Goal: Task Accomplishment & Management: Complete application form

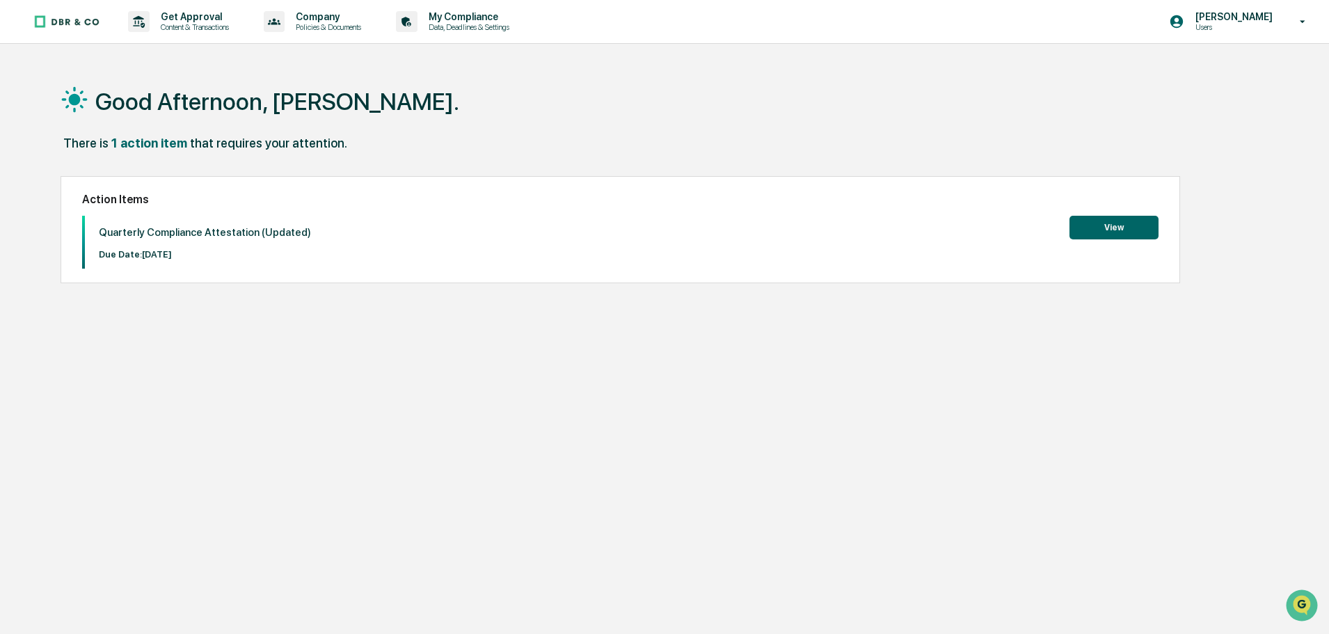
click at [1127, 216] on div "Action Items Quarterly Compliance Attestation (Updated) Due Date: [DATE] View" at bounding box center [621, 229] width 1120 height 107
click at [1123, 221] on button "View" at bounding box center [1114, 228] width 89 height 24
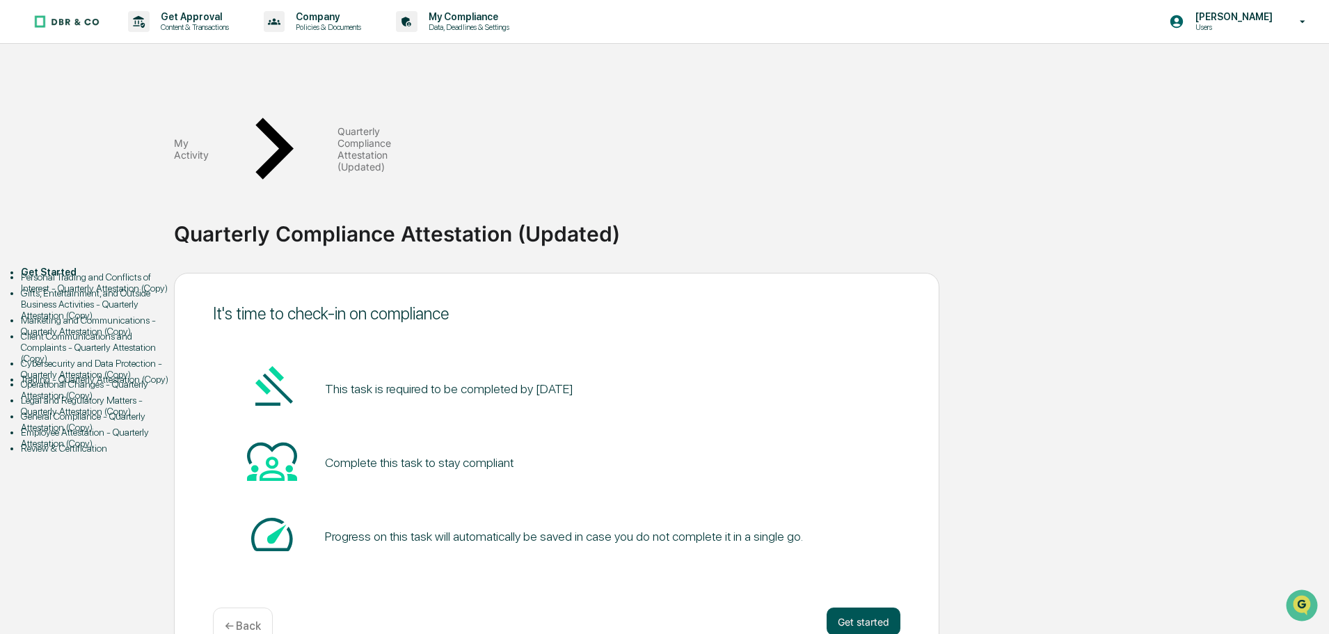
click at [868, 608] on button "Get started" at bounding box center [864, 622] width 74 height 28
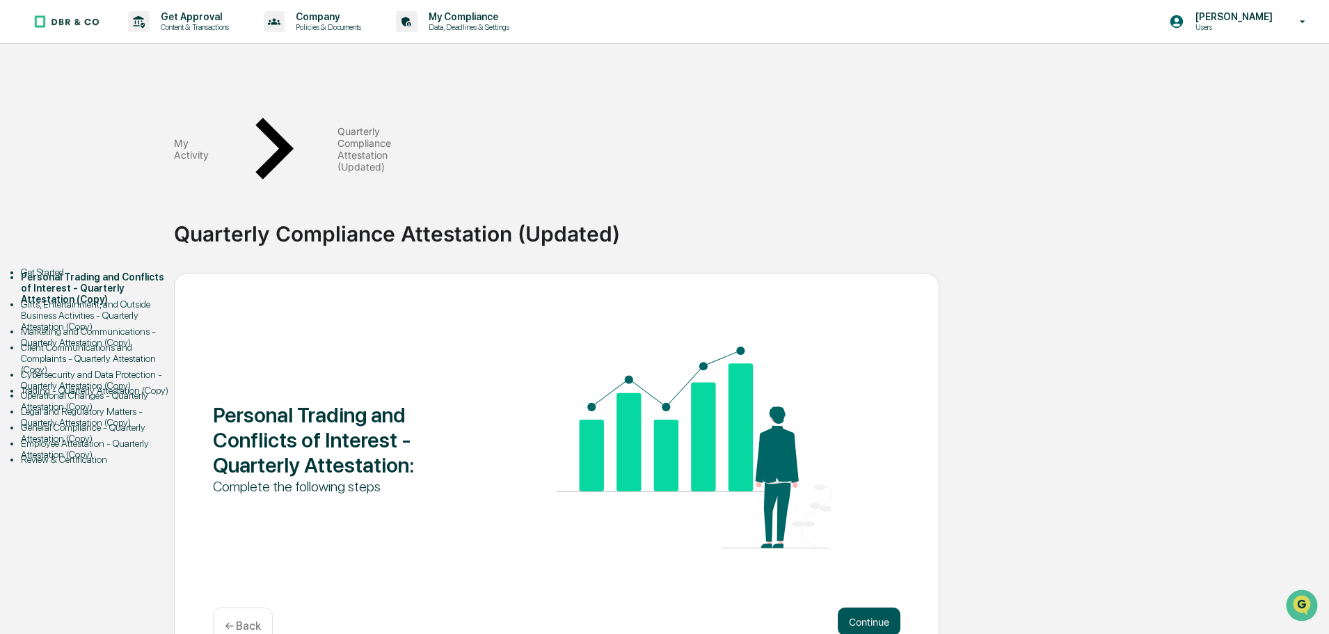
click at [894, 608] on button "Continue" at bounding box center [869, 622] width 63 height 28
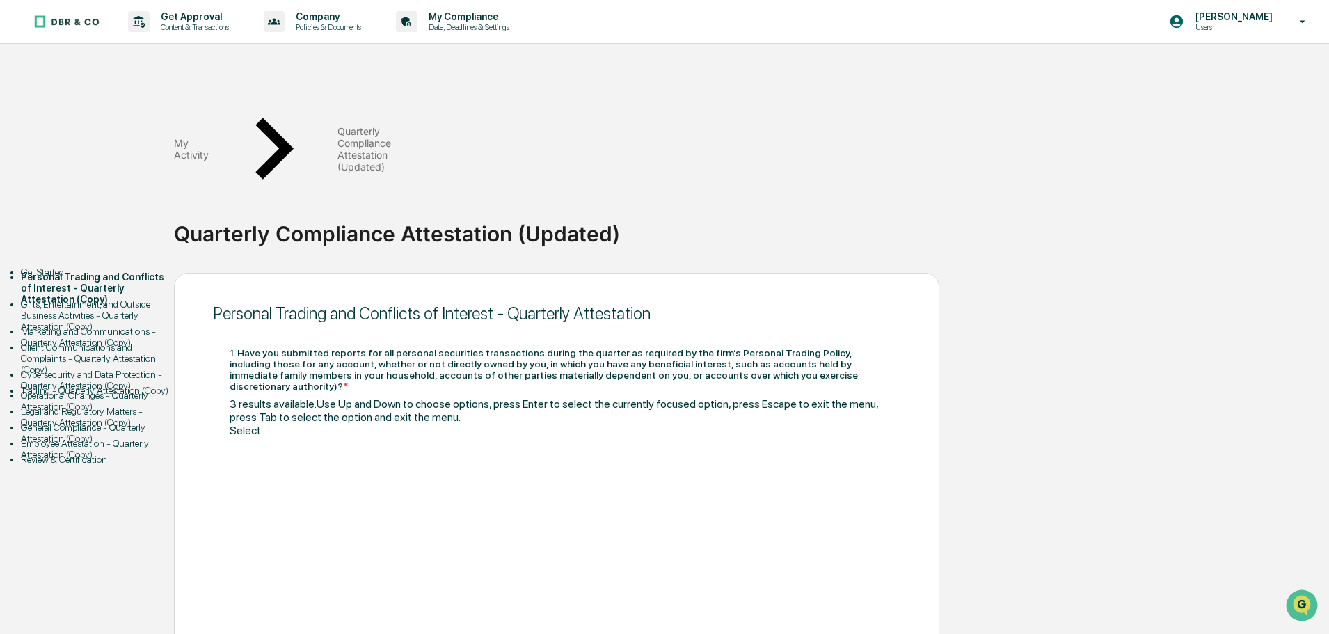
click at [253, 437] on div at bounding box center [557, 443] width 654 height 13
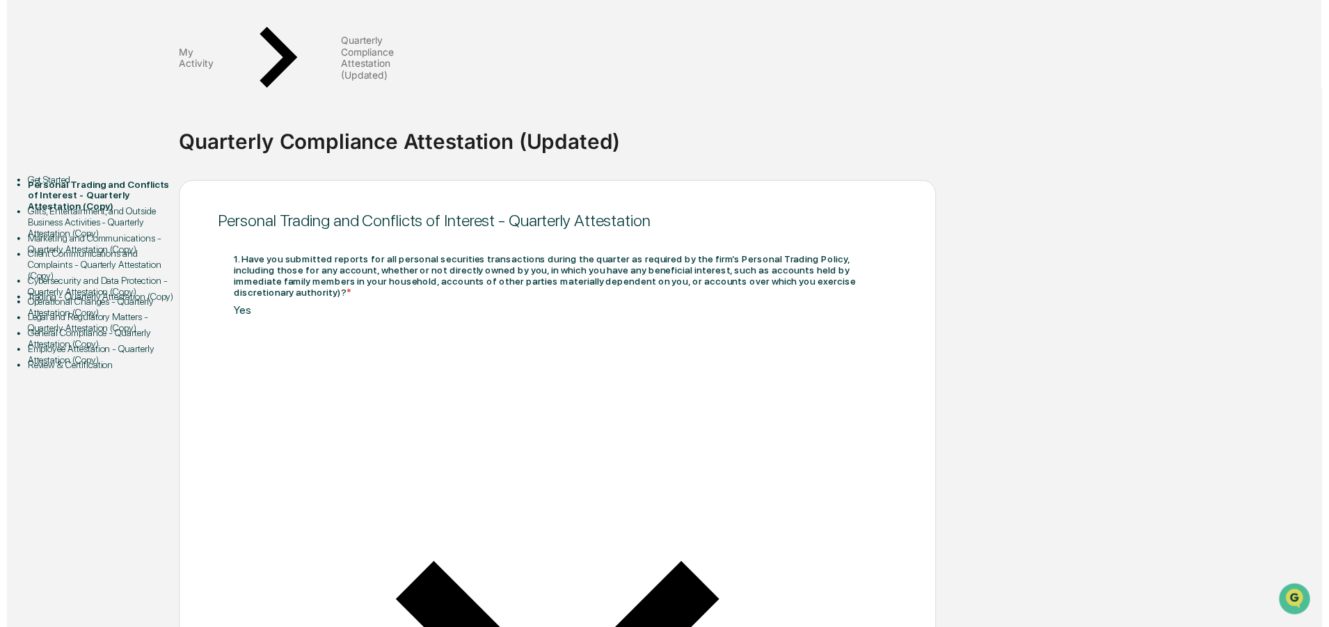
scroll to position [96, 0]
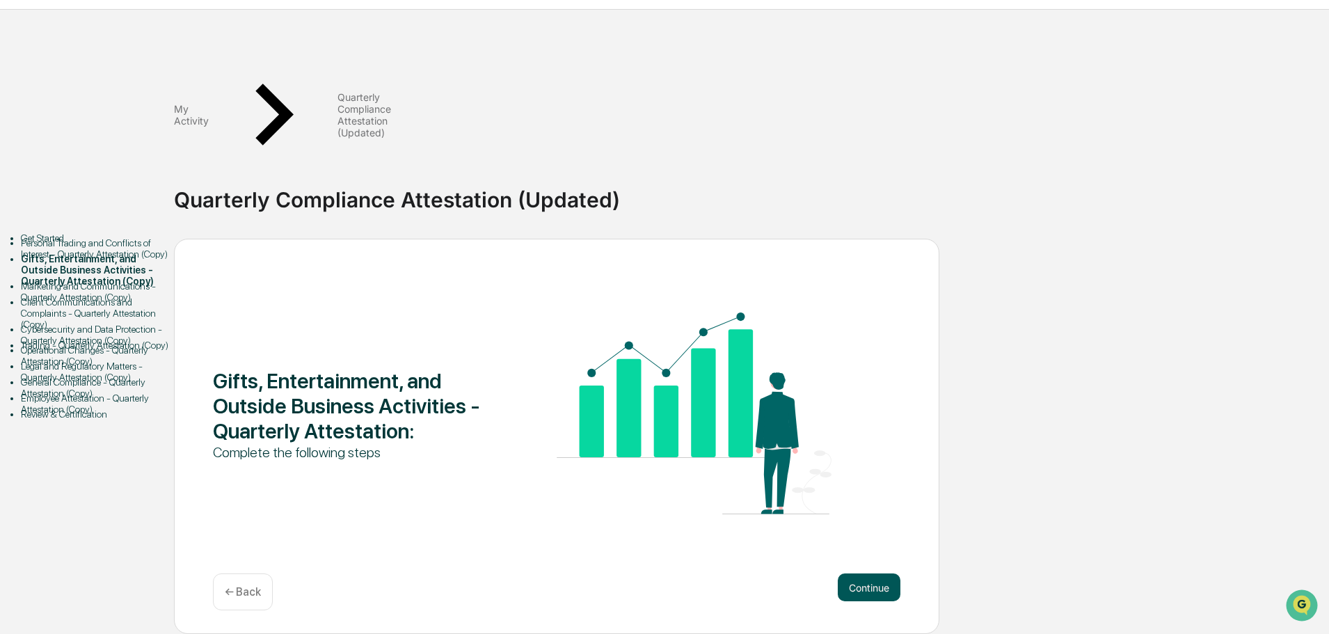
click at [871, 573] on button "Continue" at bounding box center [869, 587] width 63 height 28
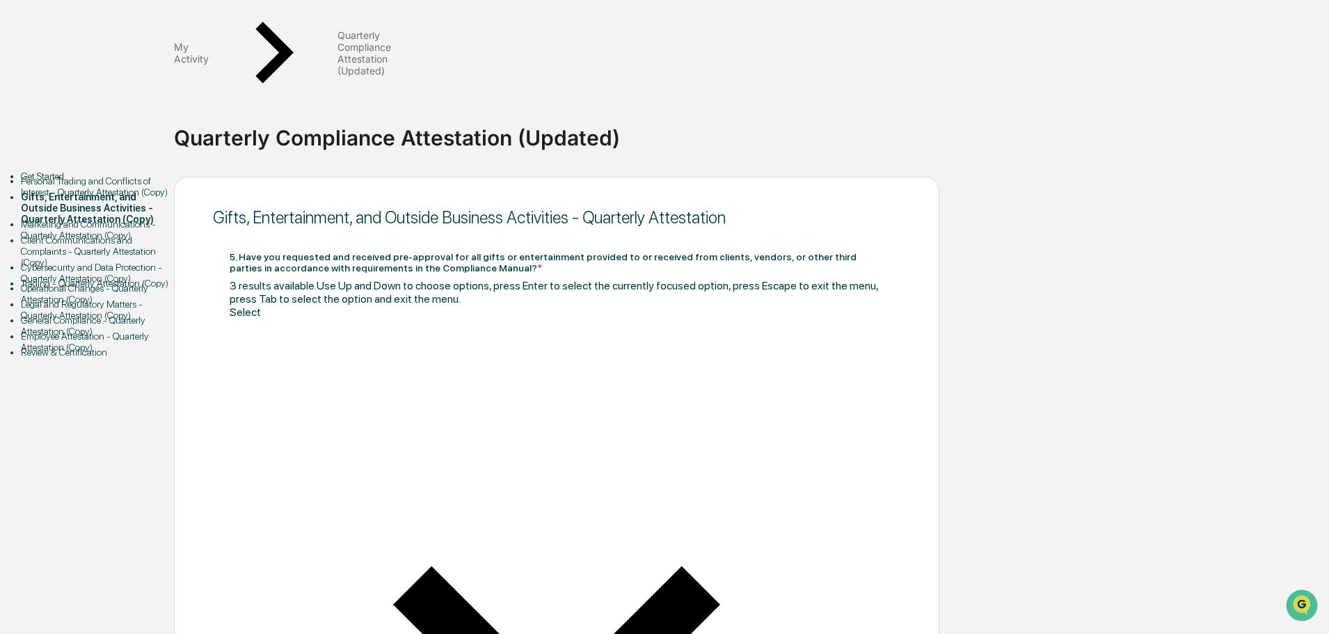
click at [242, 319] on div at bounding box center [557, 325] width 654 height 13
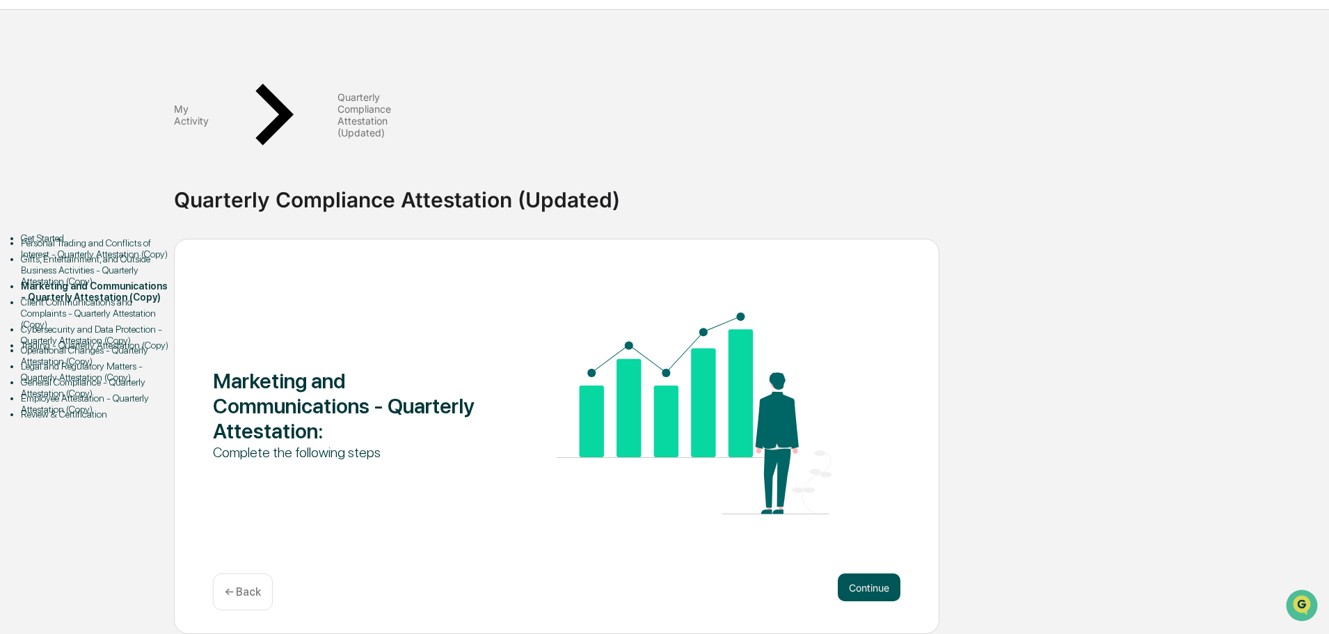
click at [863, 573] on button "Continue" at bounding box center [869, 587] width 63 height 28
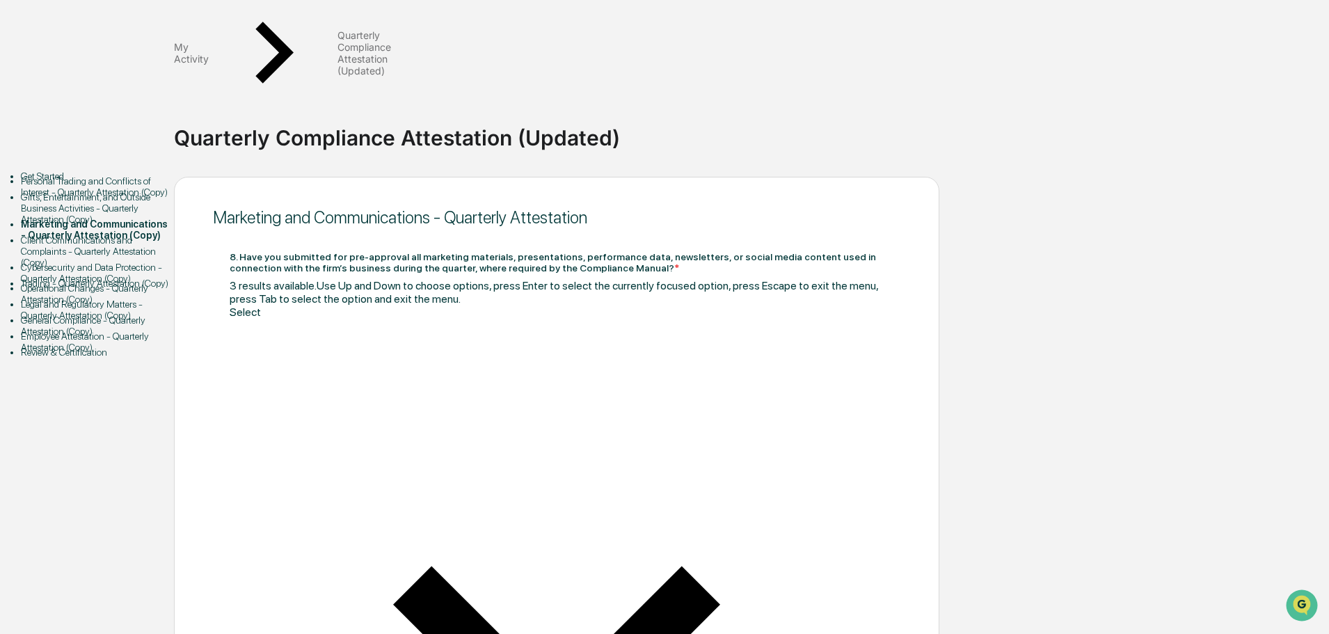
click at [261, 319] on div at bounding box center [557, 325] width 654 height 13
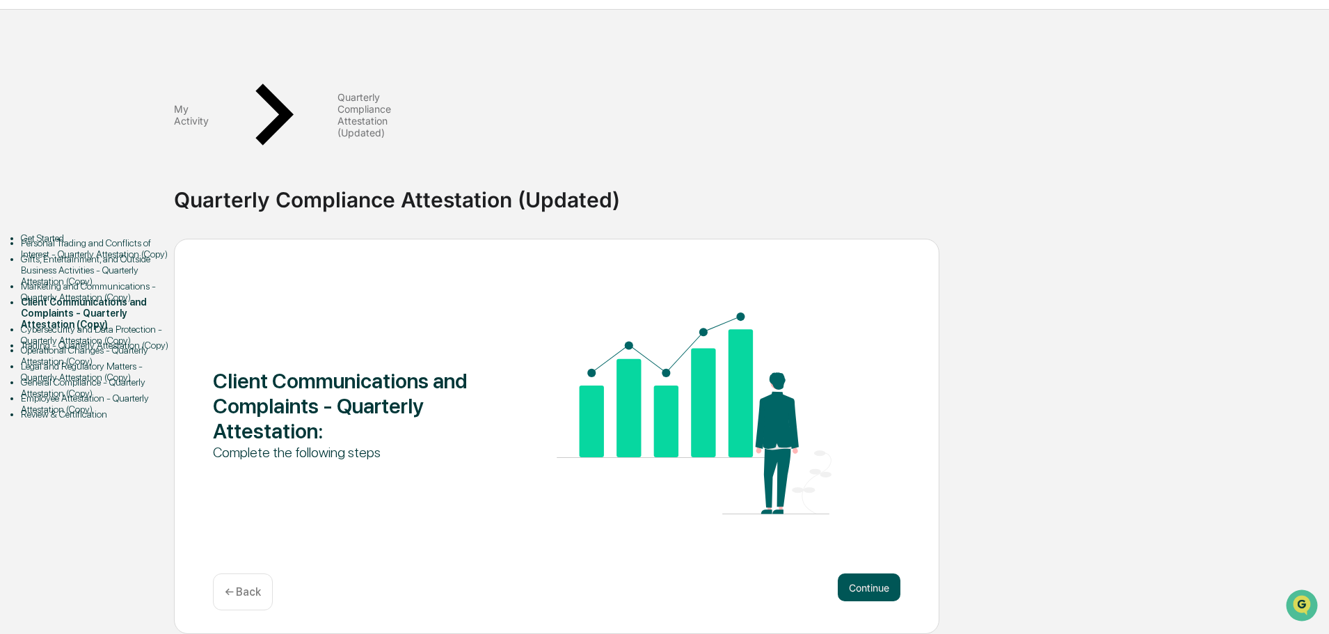
click at [873, 573] on button "Continue" at bounding box center [869, 587] width 63 height 28
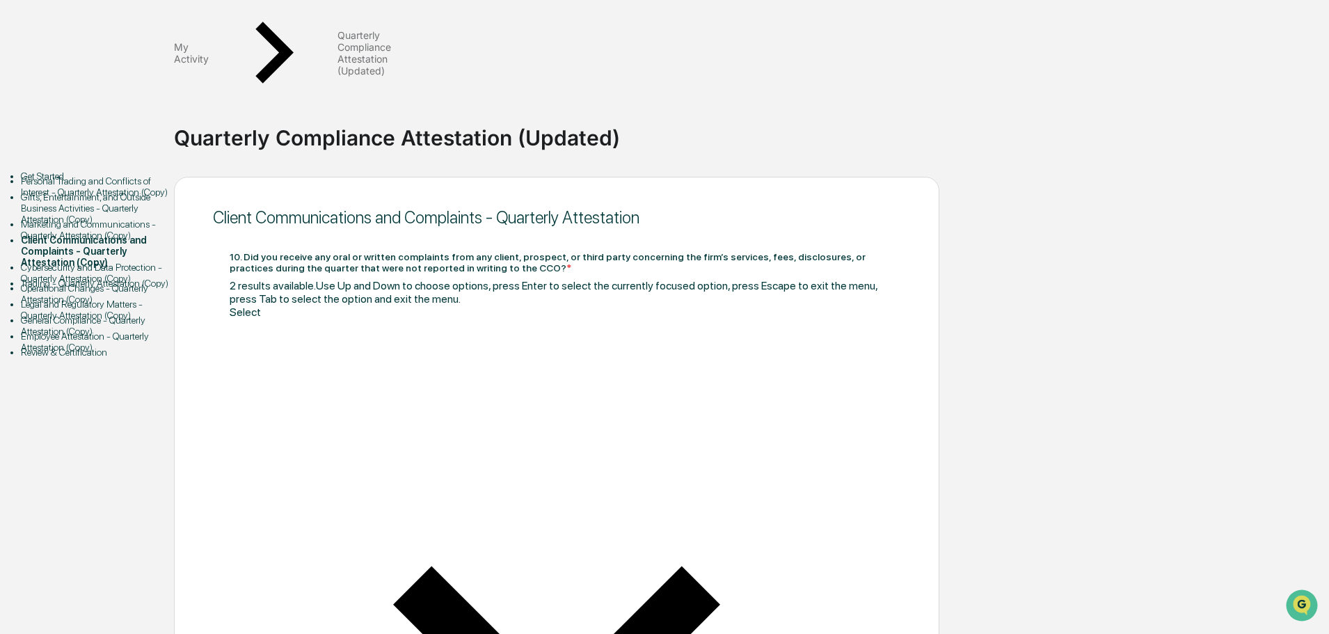
click at [274, 319] on div at bounding box center [557, 325] width 654 height 13
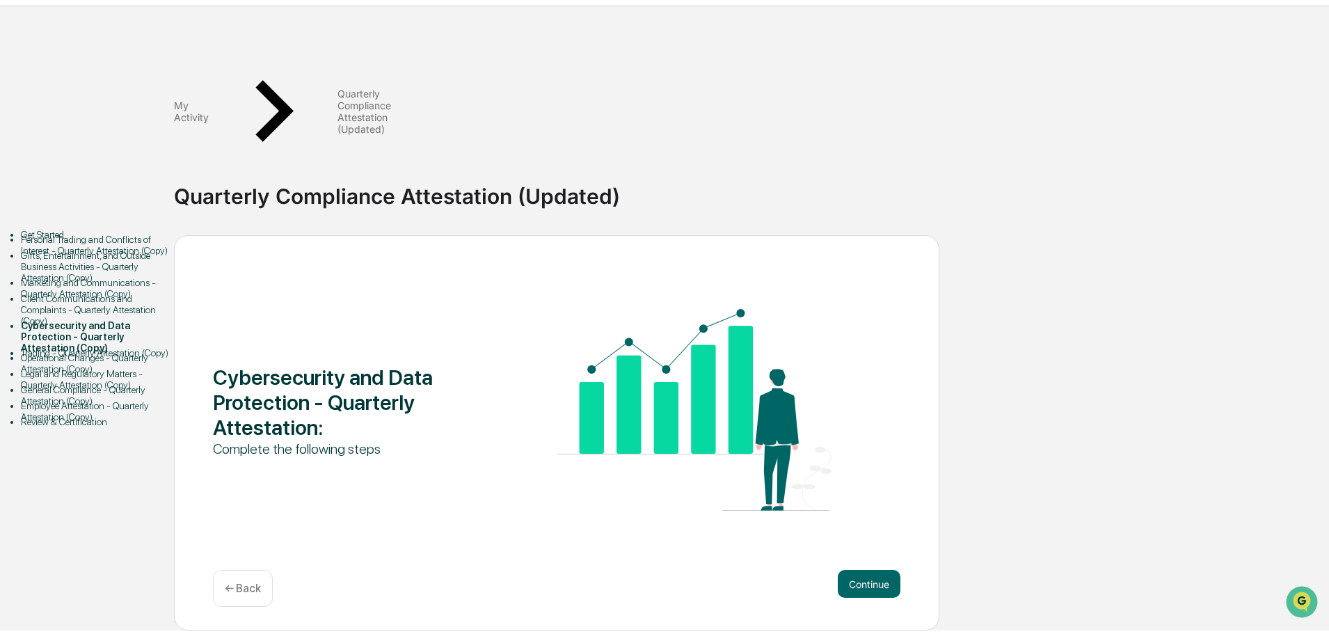
scroll to position [81, 0]
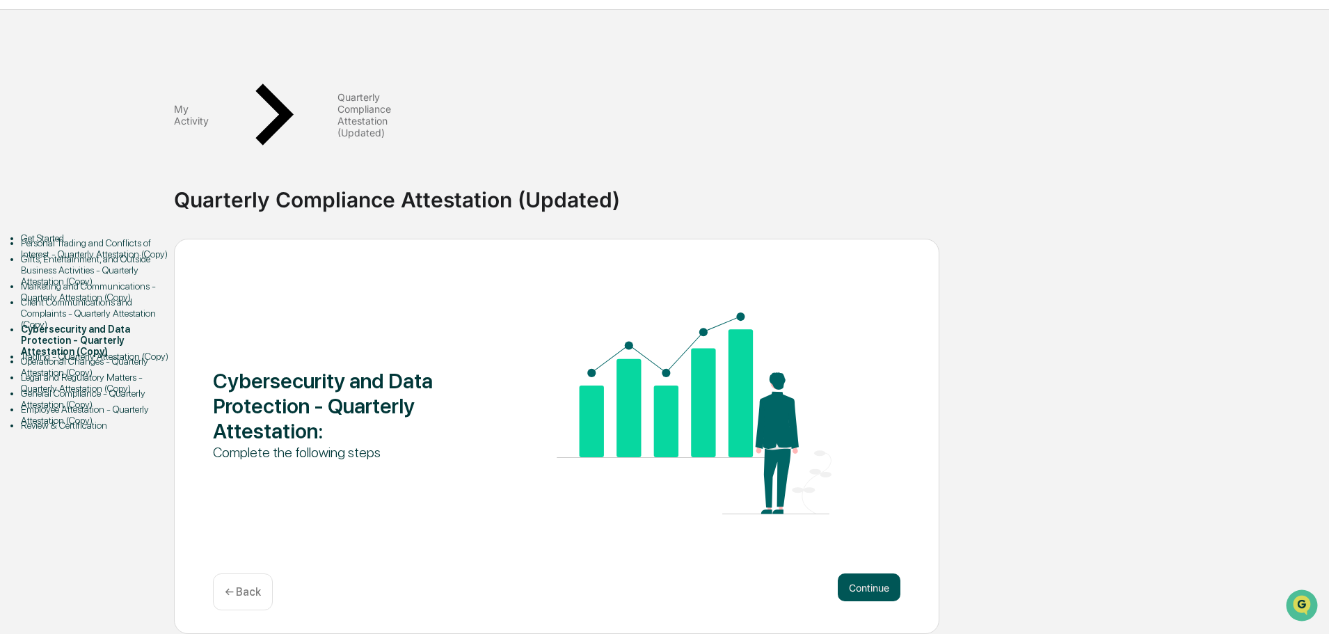
click at [862, 573] on button "Continue" at bounding box center [869, 587] width 63 height 28
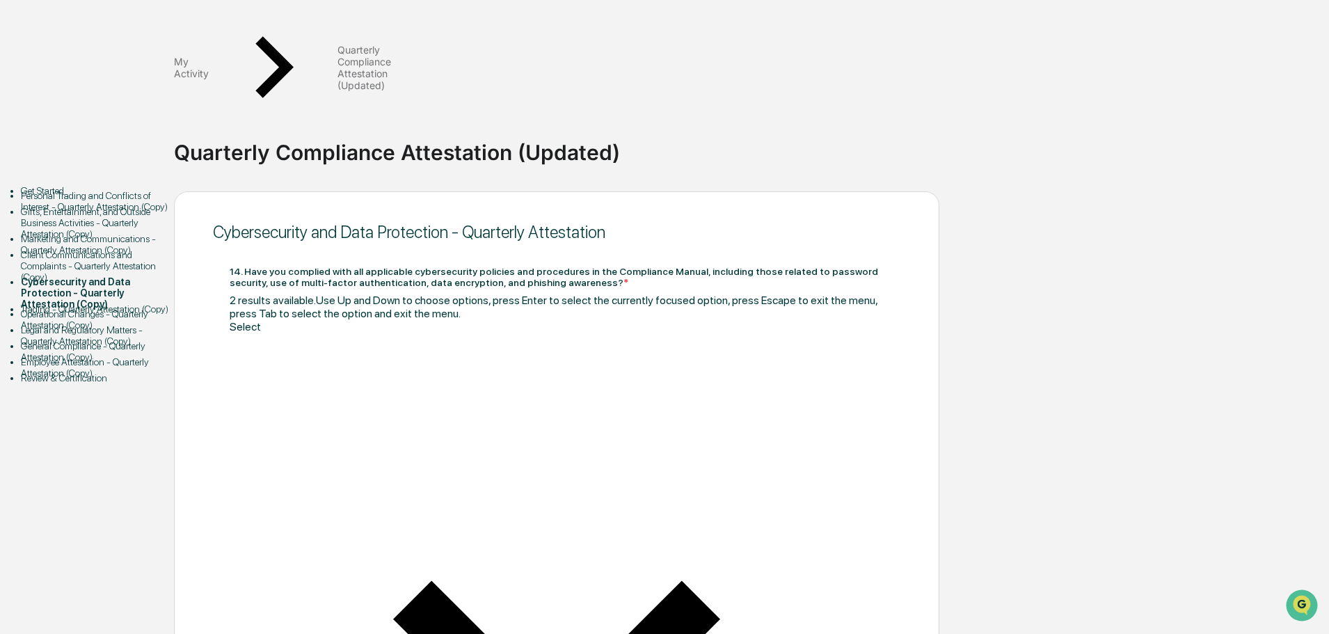
click at [255, 333] on div at bounding box center [557, 339] width 654 height 13
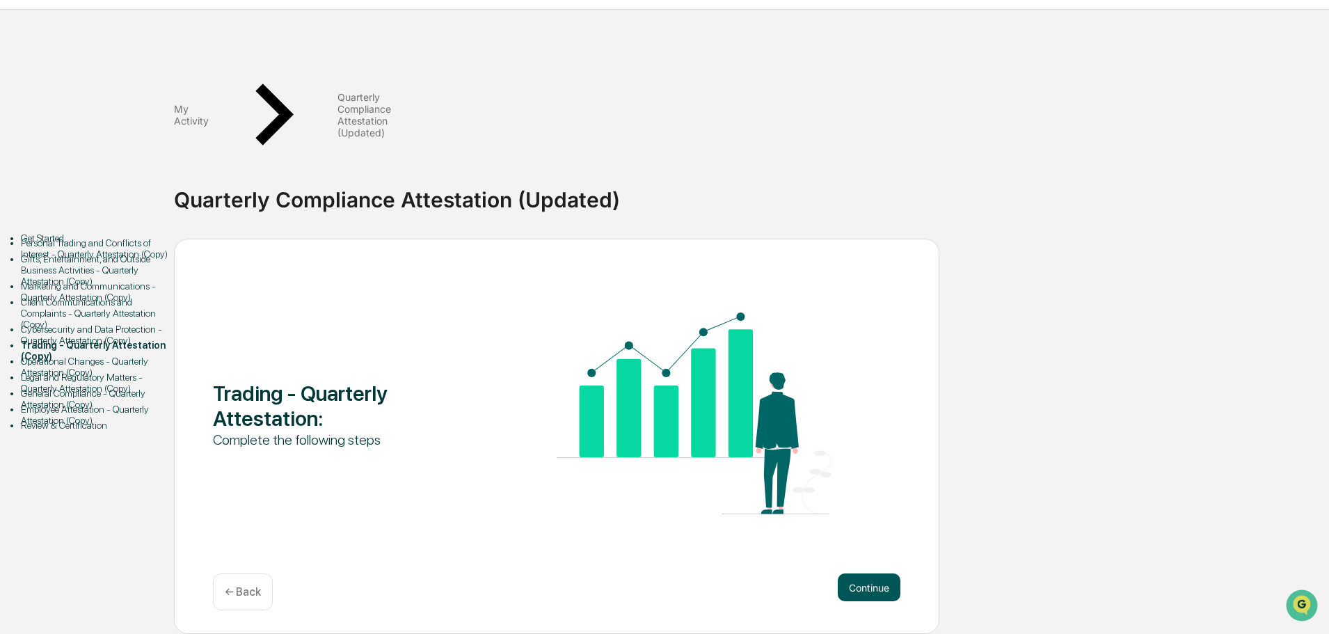
click at [871, 573] on button "Continue" at bounding box center [869, 587] width 63 height 28
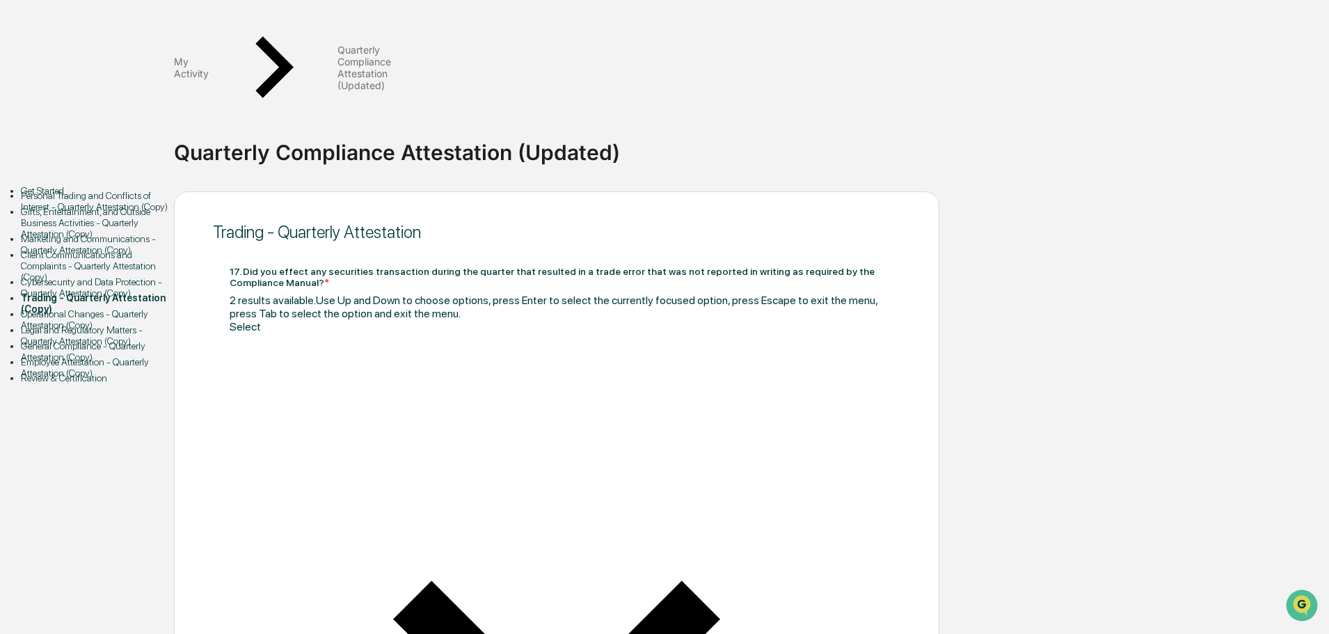
click at [251, 333] on div at bounding box center [557, 339] width 654 height 13
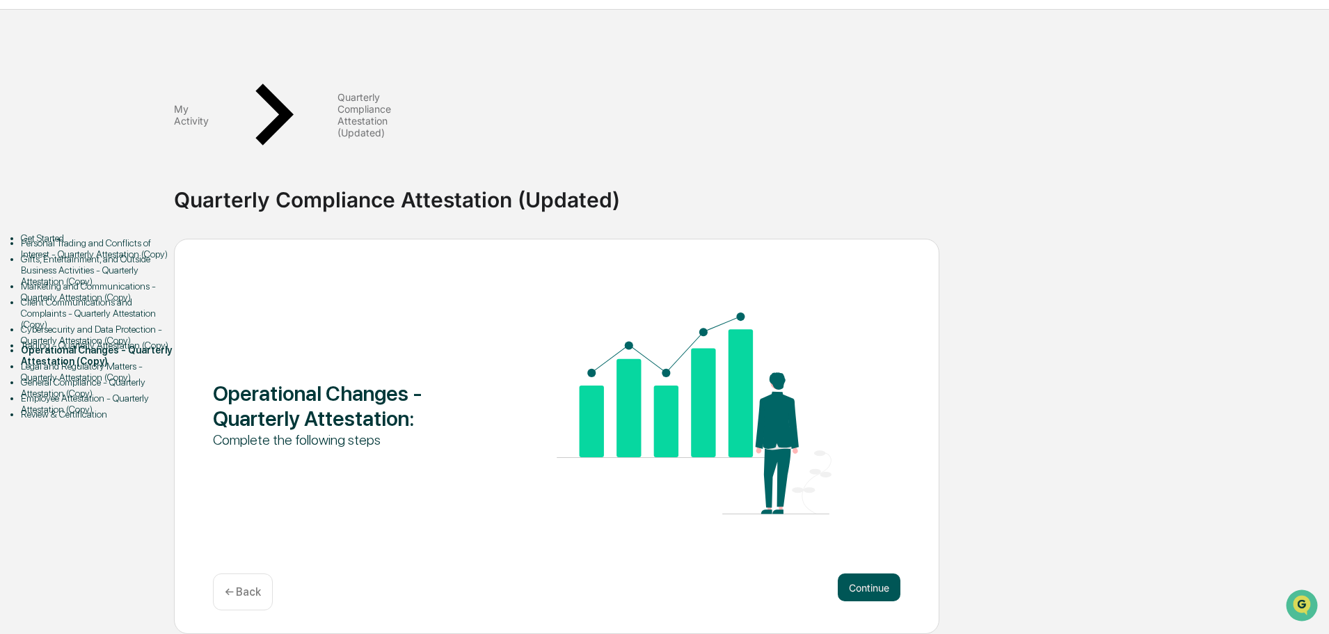
click at [876, 573] on button "Continue" at bounding box center [869, 587] width 63 height 28
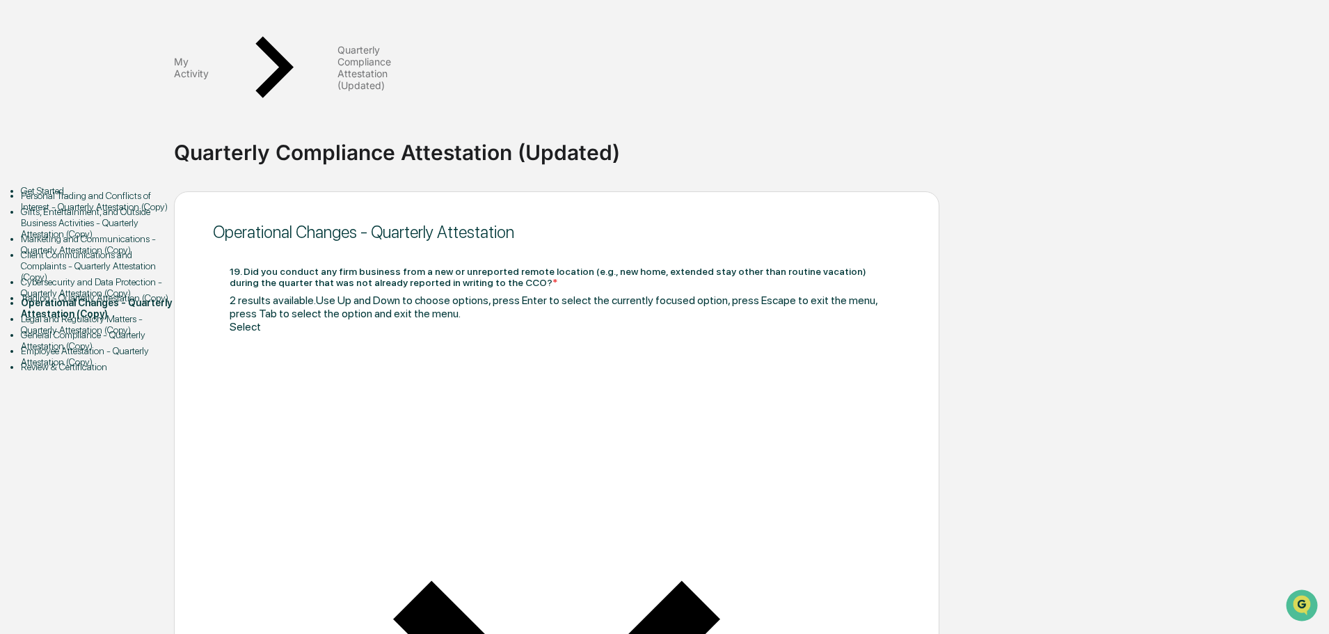
click at [259, 333] on div at bounding box center [557, 339] width 654 height 13
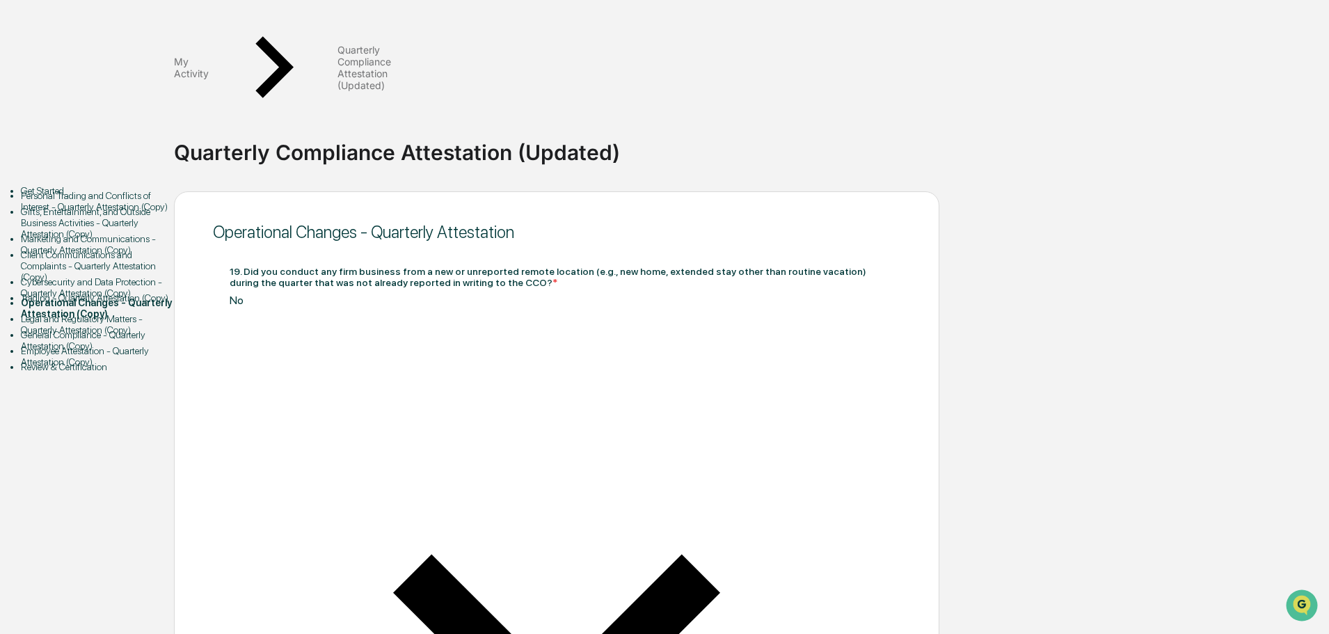
click at [249, 307] on div at bounding box center [557, 313] width 654 height 13
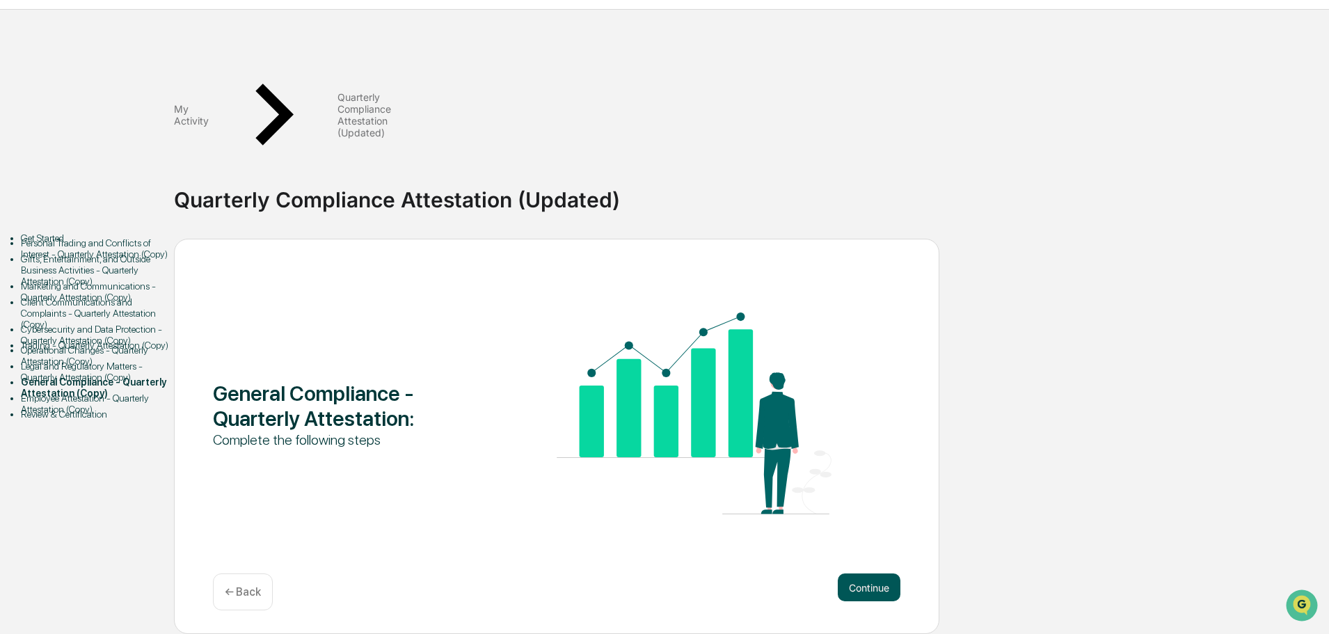
click at [873, 573] on button "Continue" at bounding box center [869, 587] width 63 height 28
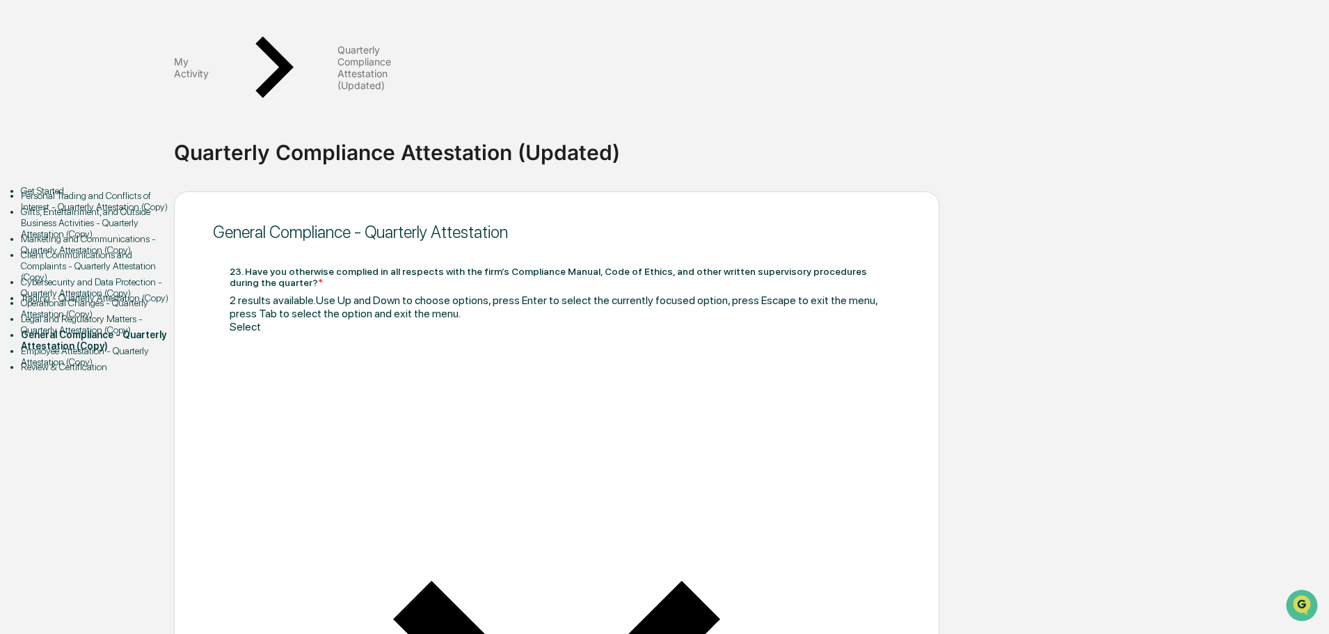
click at [314, 333] on div at bounding box center [557, 339] width 654 height 13
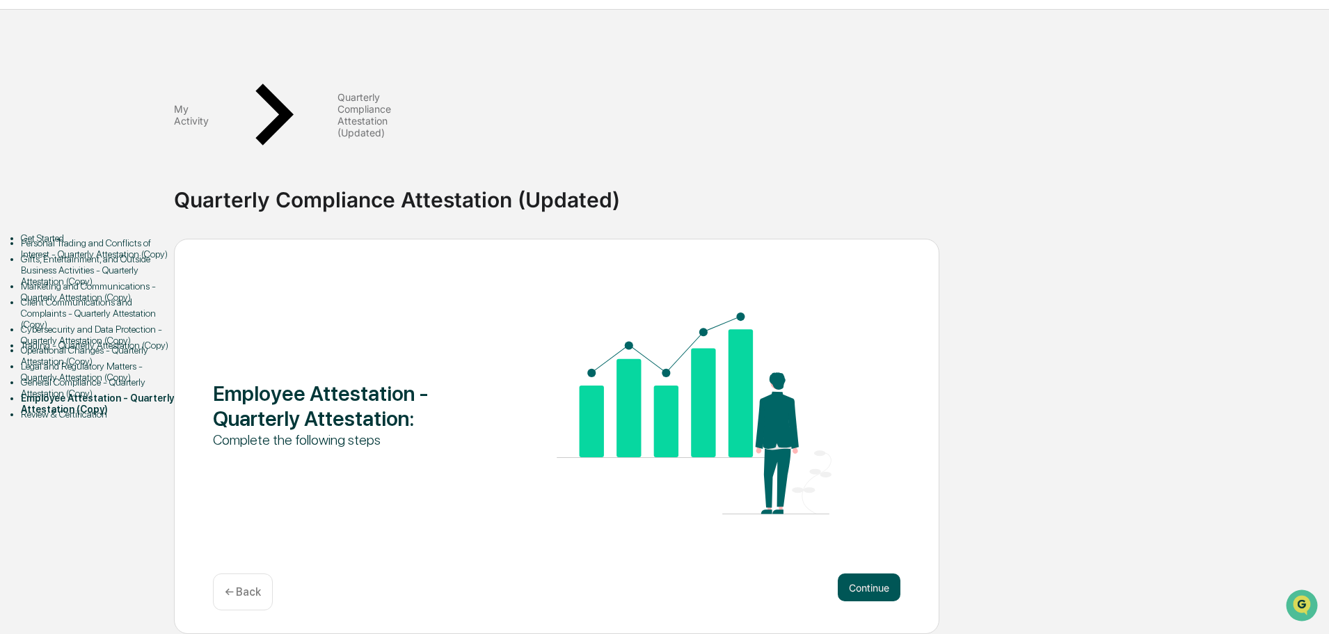
click at [883, 573] on button "Continue" at bounding box center [869, 587] width 63 height 28
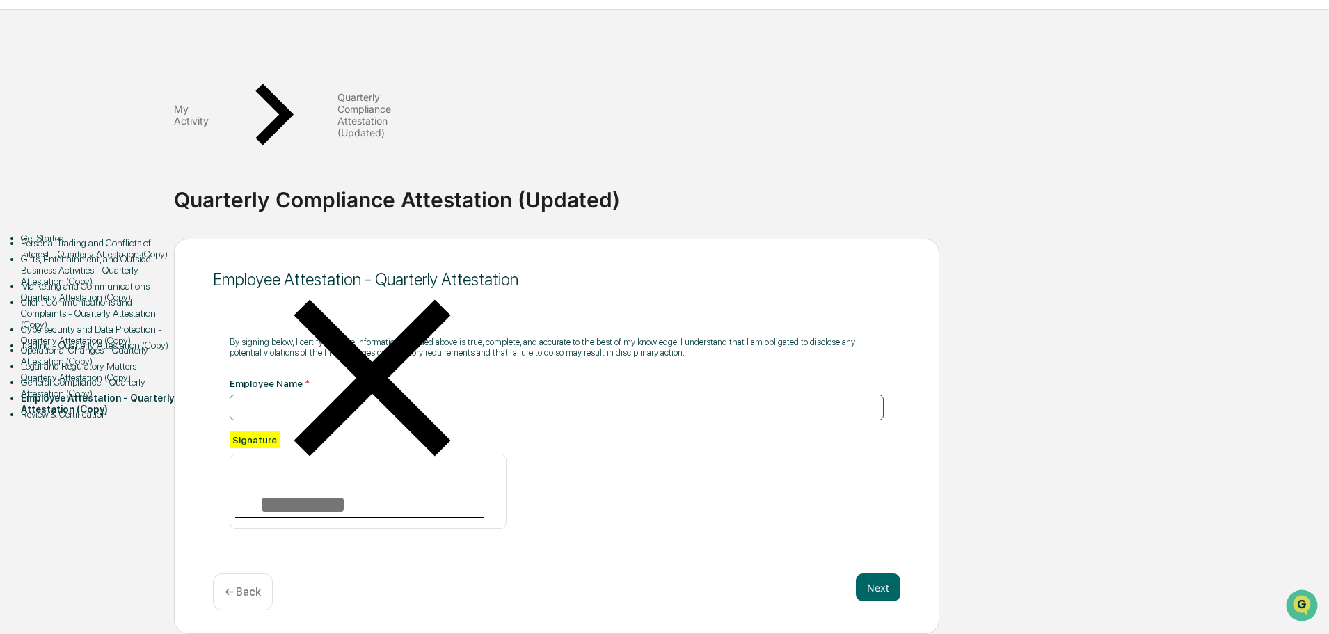
click at [356, 395] on input at bounding box center [557, 408] width 654 height 26
type input "**********"
click at [293, 454] on input at bounding box center [368, 491] width 277 height 75
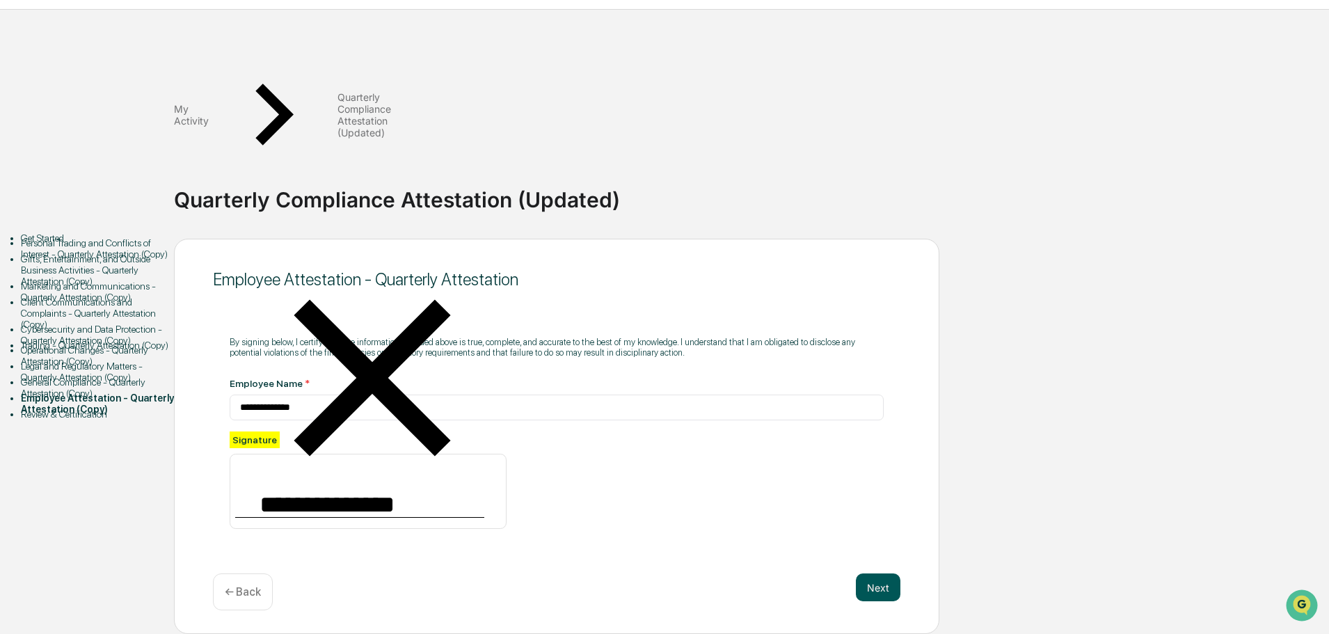
type input "**********"
click at [880, 573] on button "Next" at bounding box center [878, 587] width 45 height 28
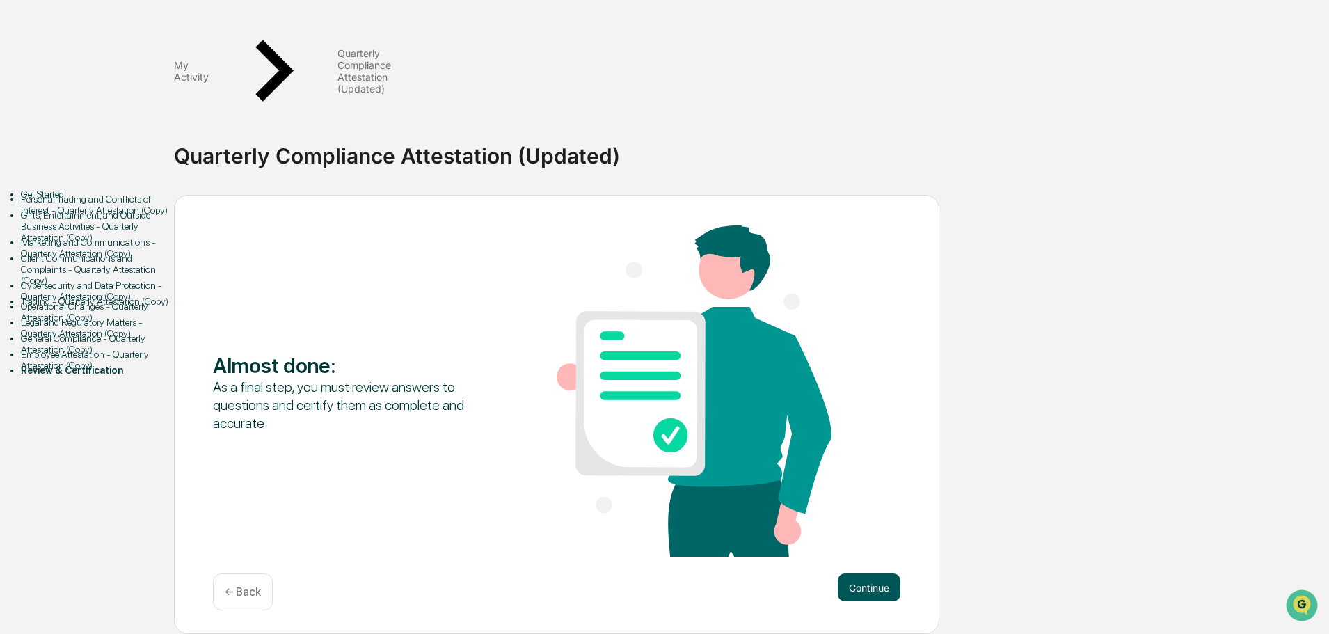
click at [874, 573] on button "Continue" at bounding box center [869, 587] width 63 height 28
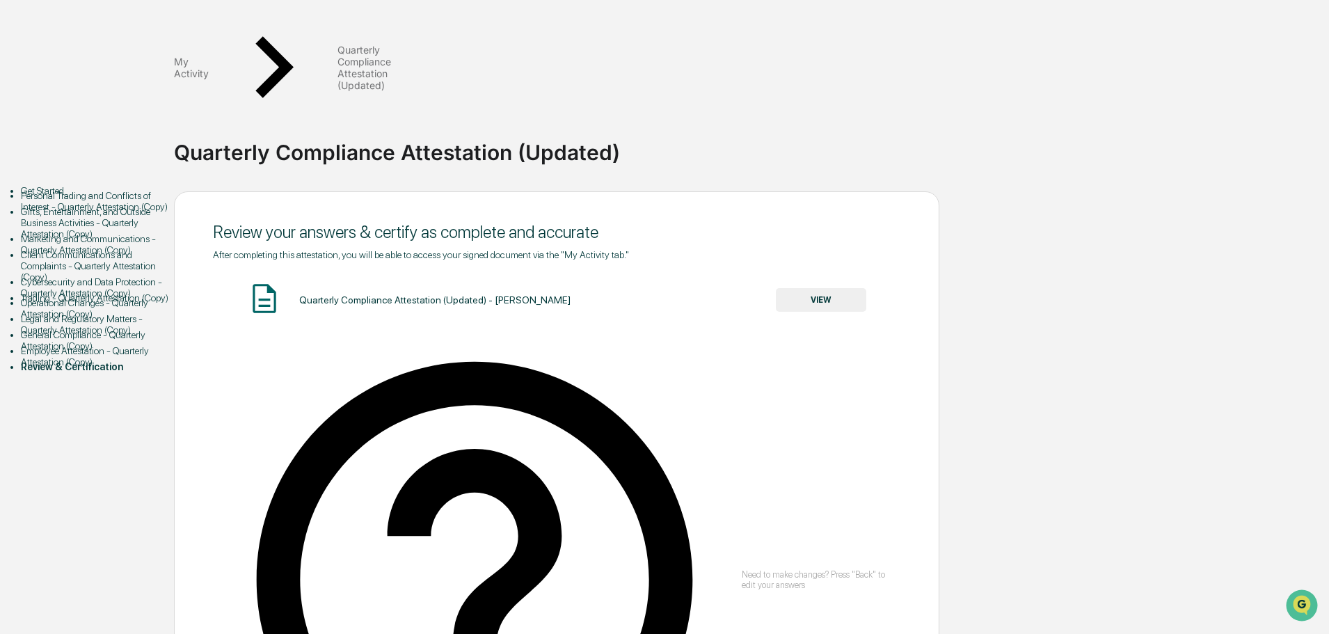
click at [818, 288] on button "VIEW" at bounding box center [821, 300] width 90 height 24
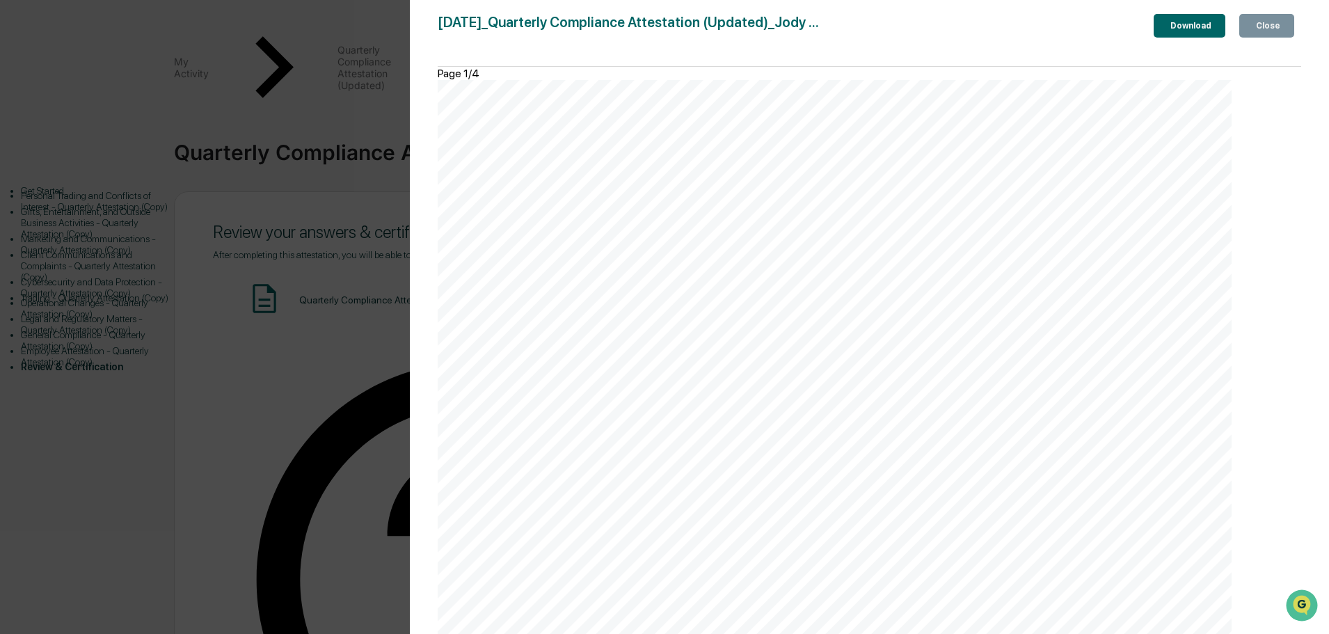
click at [1281, 18] on button "Close" at bounding box center [1267, 26] width 55 height 24
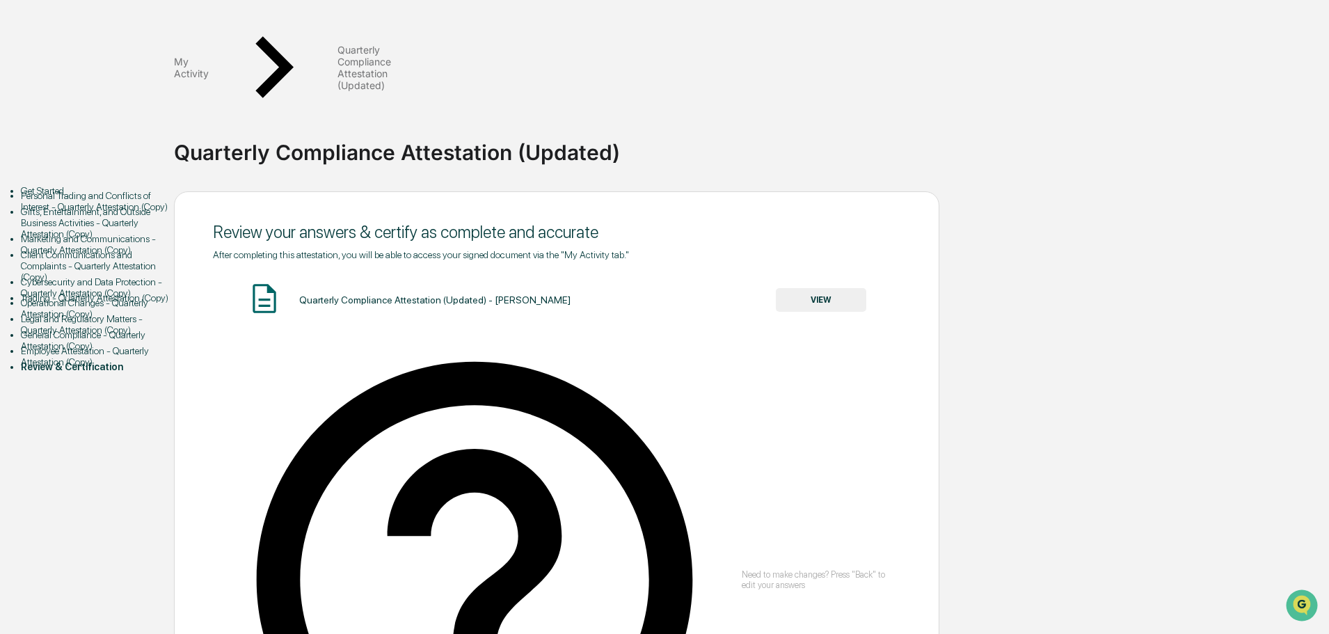
drag, startPoint x: 280, startPoint y: 329, endPoint x: 268, endPoint y: 325, distance: 12.5
type input "**********"
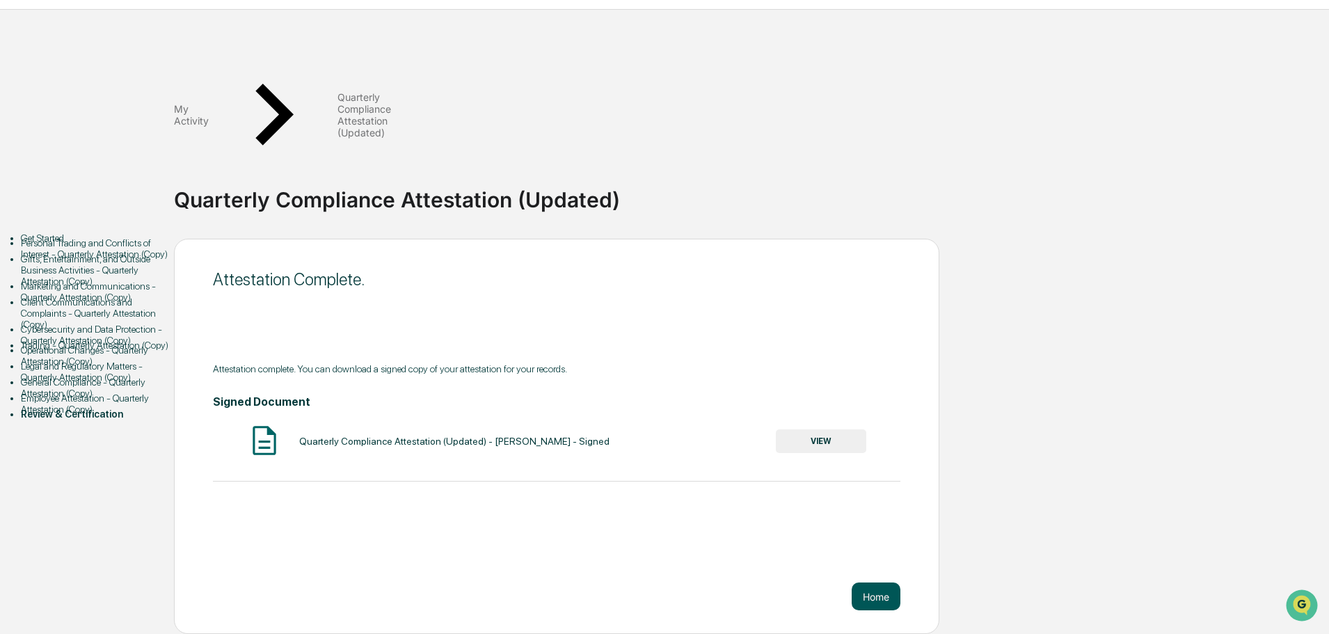
click at [883, 583] on button "Home" at bounding box center [876, 597] width 49 height 28
